Goal: Information Seeking & Learning: Learn about a topic

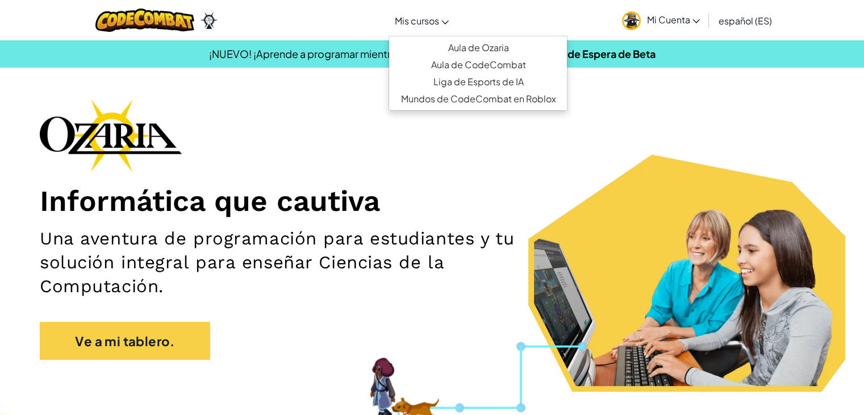
click at [431, 27] on link "Mis cursos" at bounding box center [422, 20] width 66 height 31
click at [577, 139] on div "Informática que cautiva Una aventura de programación para estudiantes y tu solu…" at bounding box center [432, 235] width 785 height 272
click at [446, 15] on link "Mis cursos" at bounding box center [422, 20] width 66 height 31
click at [509, 65] on font "Aula de CodeCombat" at bounding box center [478, 65] width 95 height 12
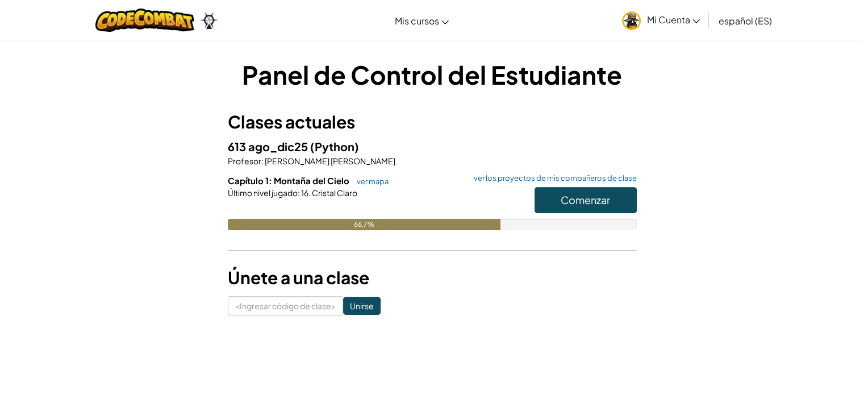
click at [673, 19] on font "Mi Cuenta" at bounding box center [668, 20] width 43 height 12
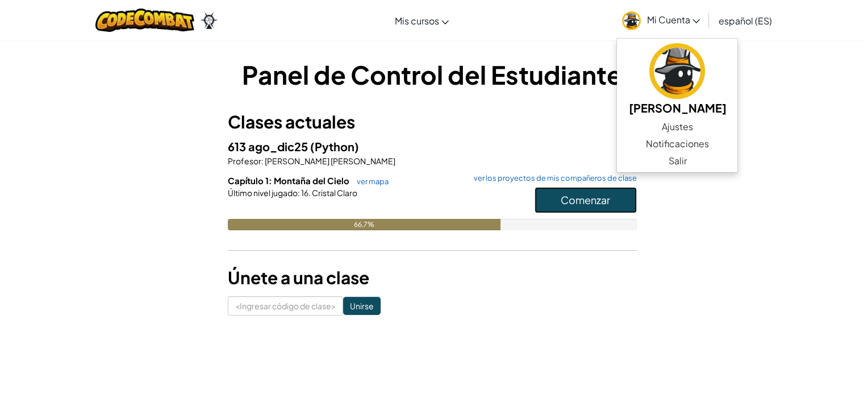
click at [586, 193] on font "Comenzar" at bounding box center [585, 199] width 49 height 13
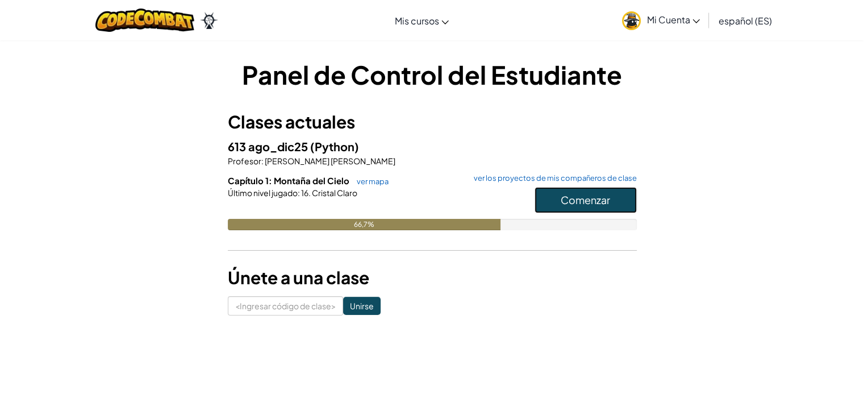
click at [587, 193] on font "Comenzar" at bounding box center [585, 199] width 49 height 13
